Goal: Task Accomplishment & Management: Manage account settings

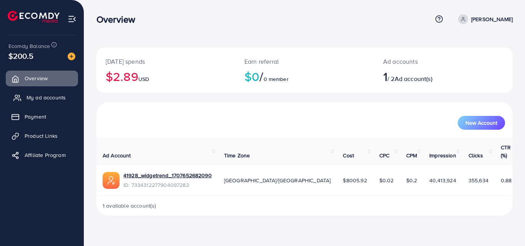
click at [45, 97] on span "My ad accounts" at bounding box center [46, 98] width 39 height 8
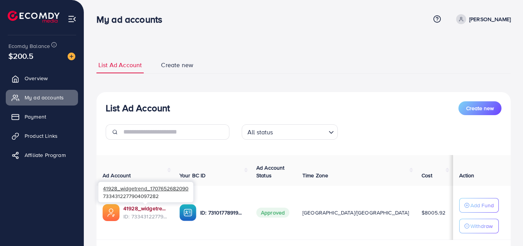
click at [133, 210] on link "41928_widgetrend_1707652682090" at bounding box center [145, 209] width 44 height 8
